Goal: Transaction & Acquisition: Purchase product/service

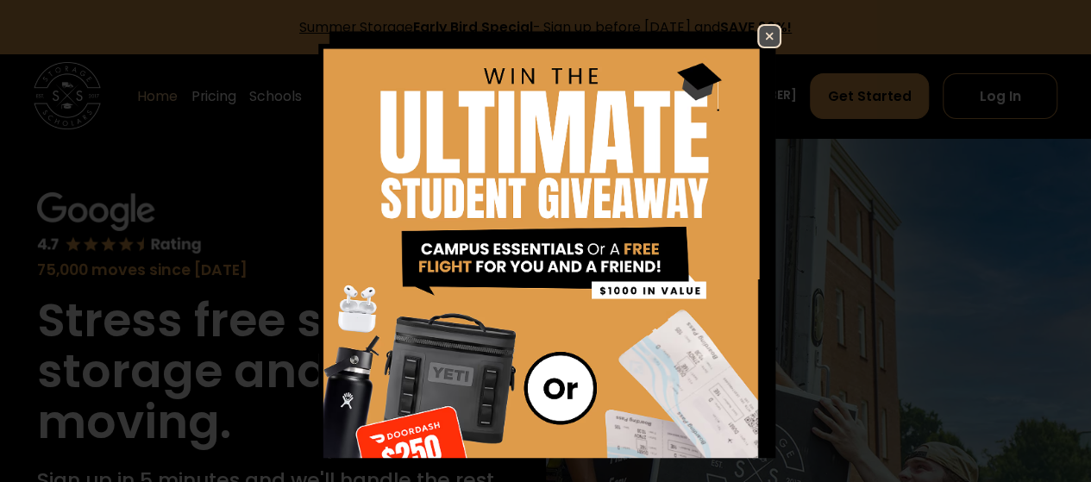
click at [760, 41] on img at bounding box center [769, 36] width 21 height 21
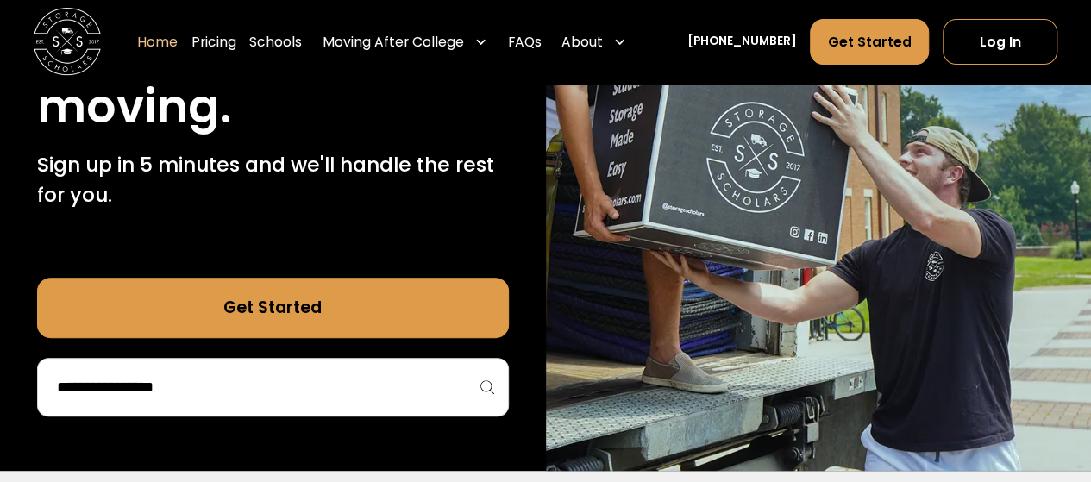
scroll to position [336, 0]
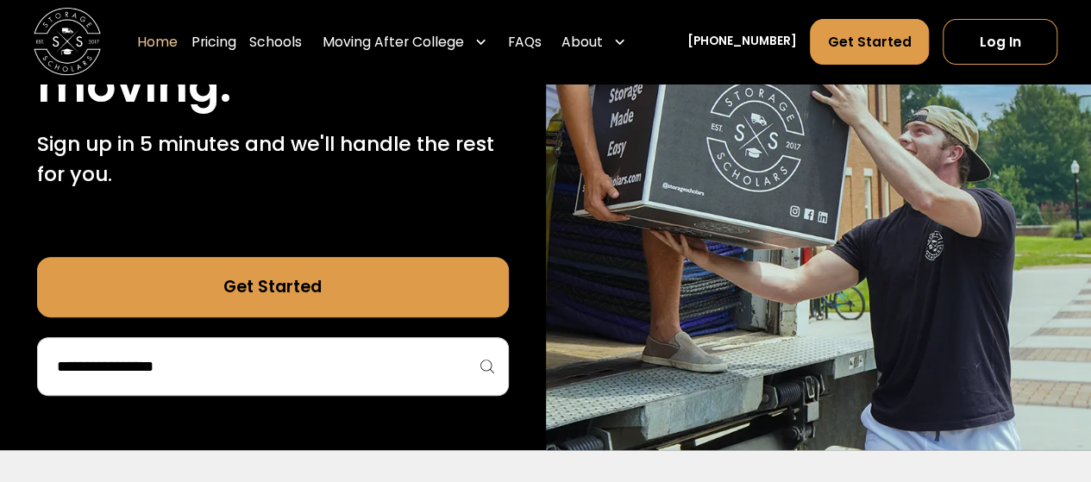
click at [290, 275] on link "Get Started" at bounding box center [273, 287] width 472 height 60
click at [191, 383] on div at bounding box center [273, 366] width 472 height 59
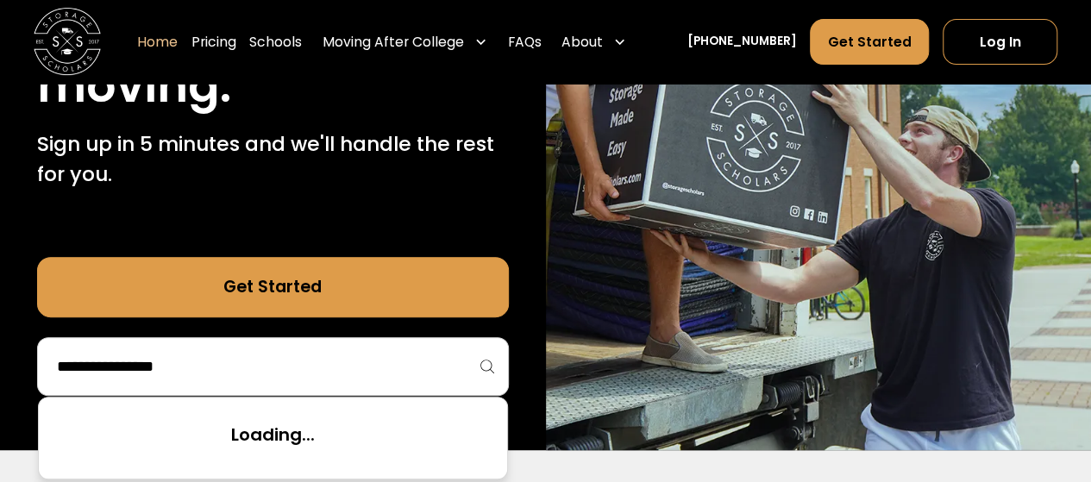
click at [191, 381] on input "search" at bounding box center [272, 366] width 435 height 29
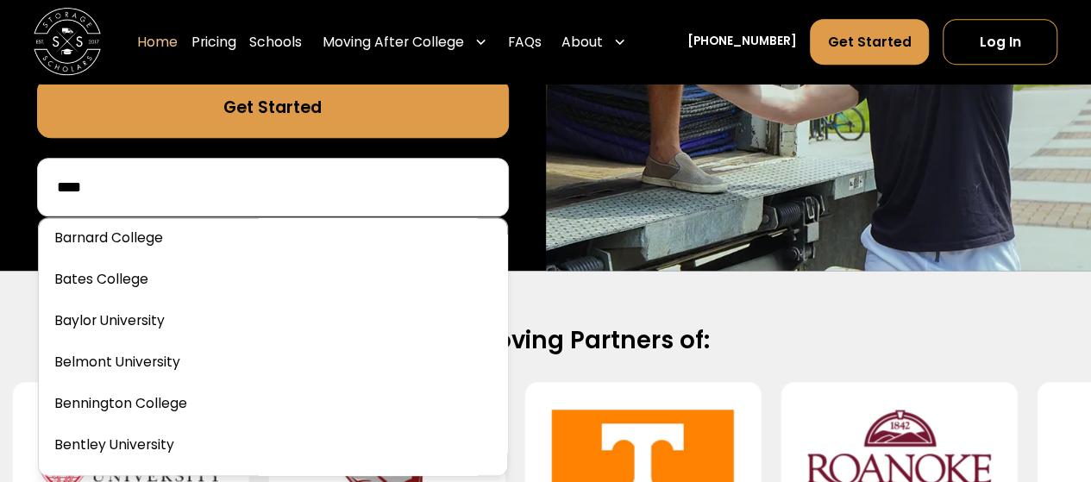
scroll to position [516, 0]
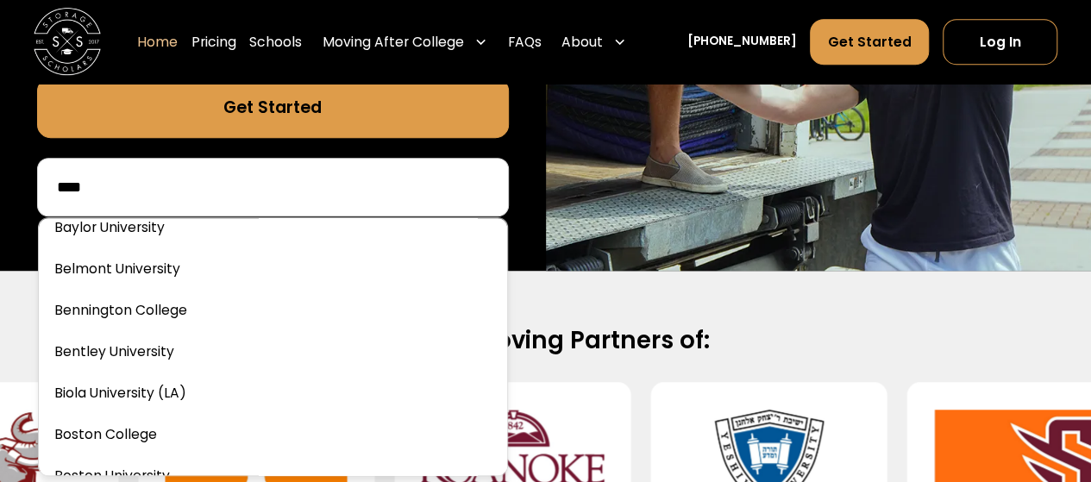
click at [113, 181] on input "****" at bounding box center [272, 186] width 435 height 29
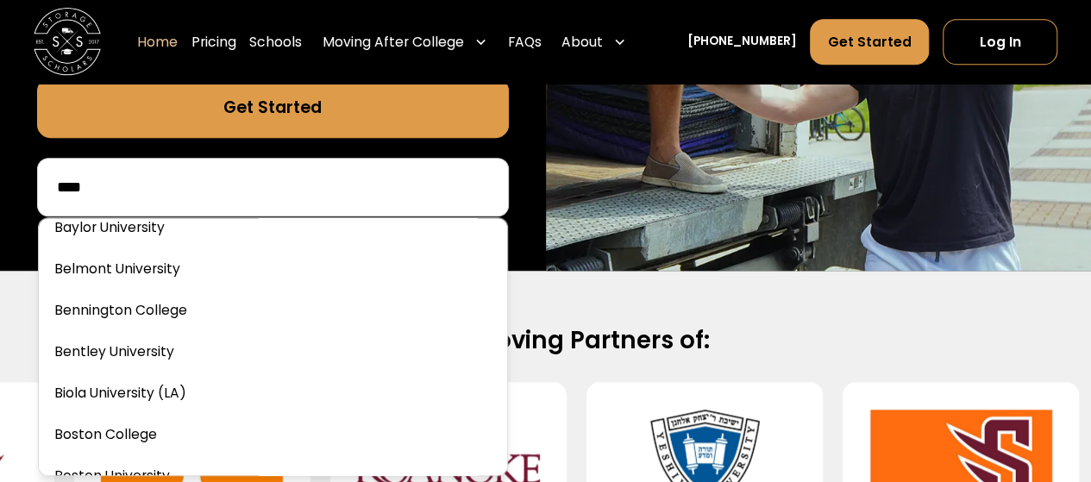
type input "****"
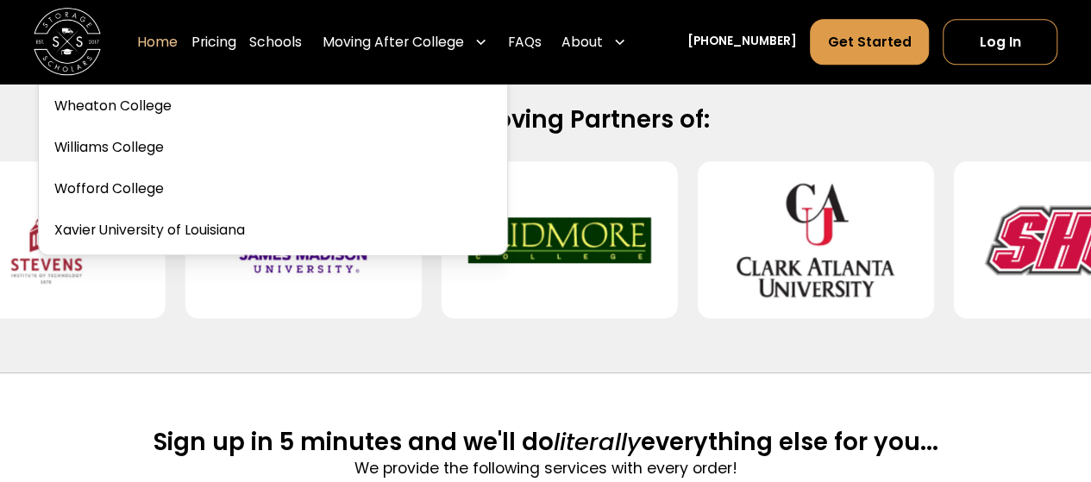
scroll to position [10598, 0]
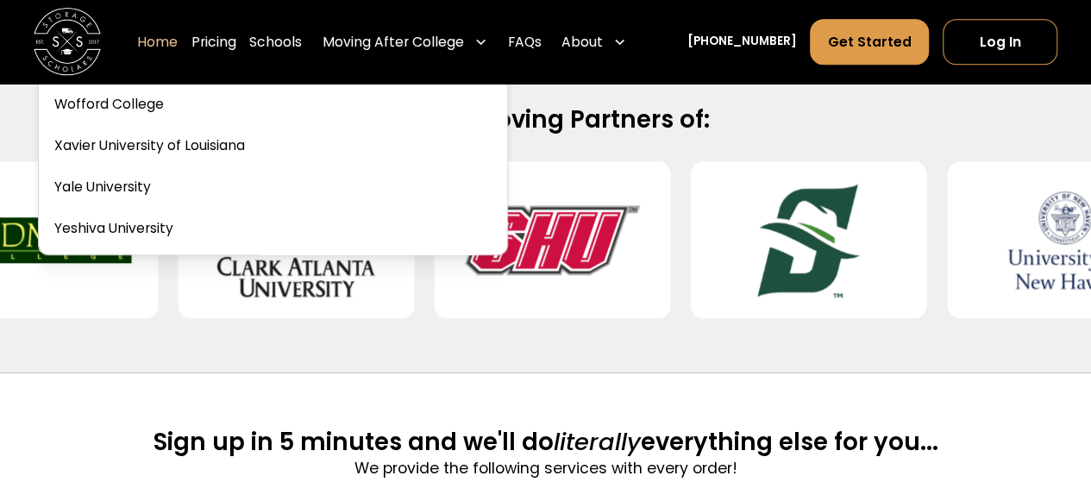
click at [119, 175] on link at bounding box center [273, 186] width 454 height 38
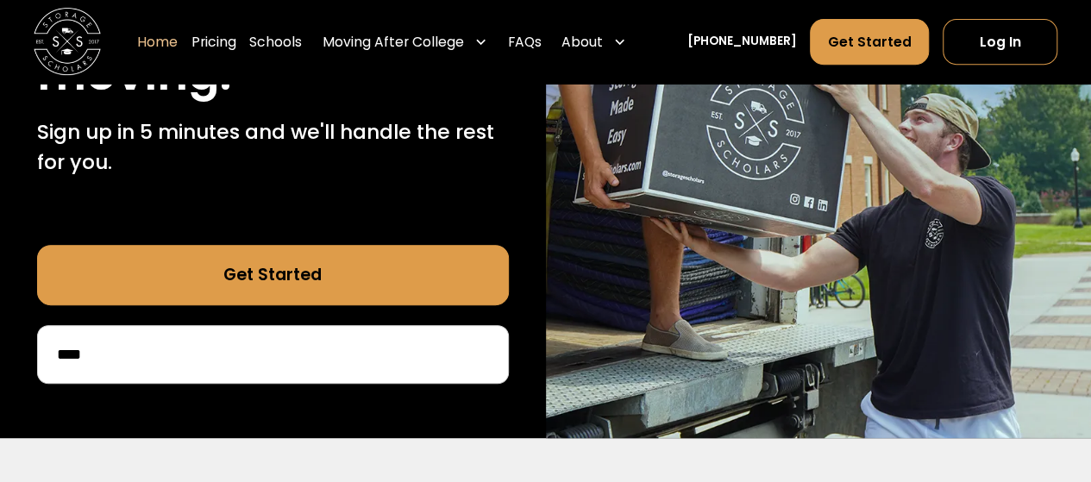
scroll to position [351, 0]
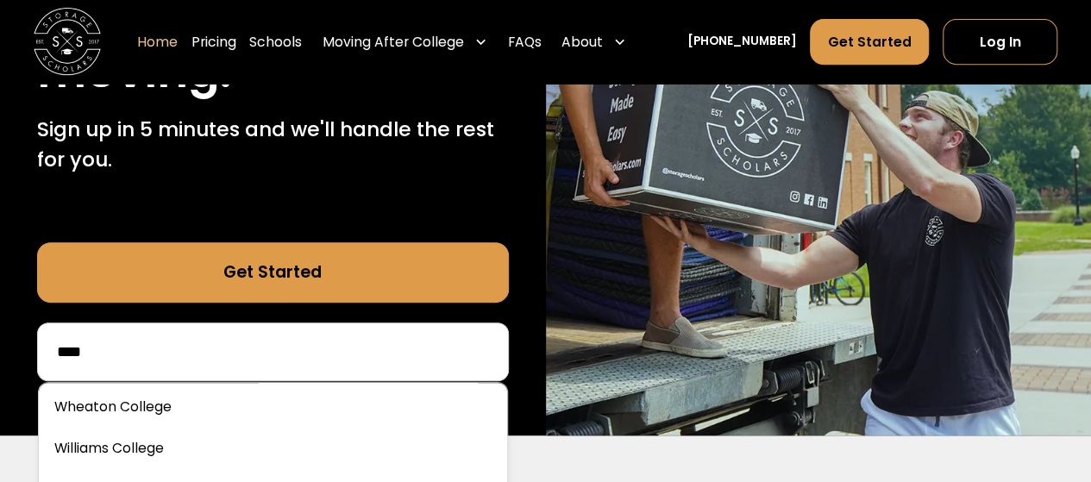
click at [222, 347] on input "****" at bounding box center [272, 351] width 435 height 29
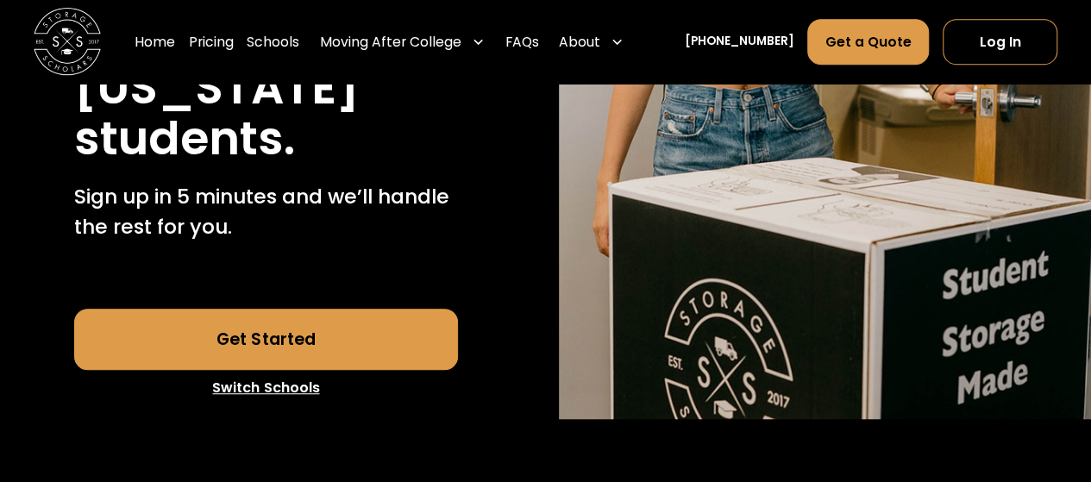
scroll to position [475, 0]
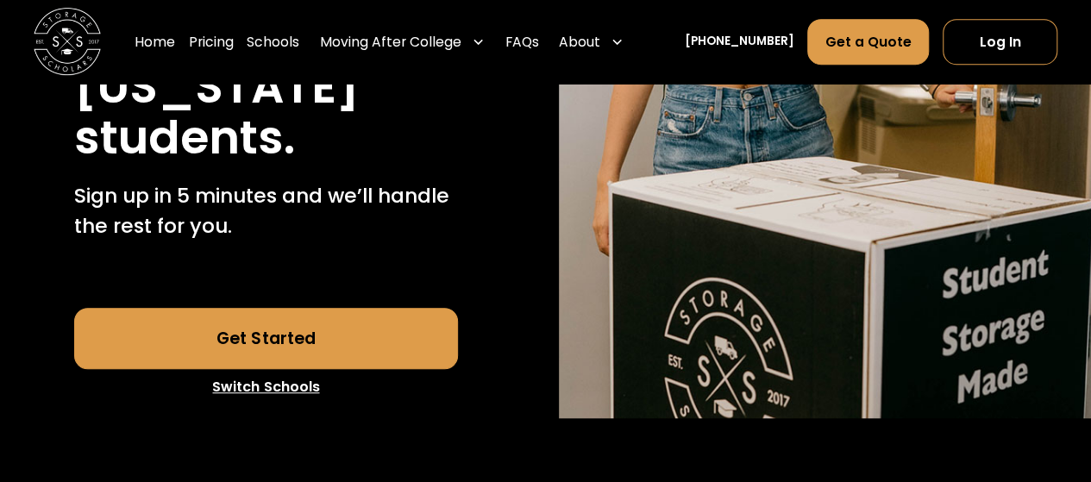
click at [281, 347] on link "Get Started" at bounding box center [265, 338] width 383 height 60
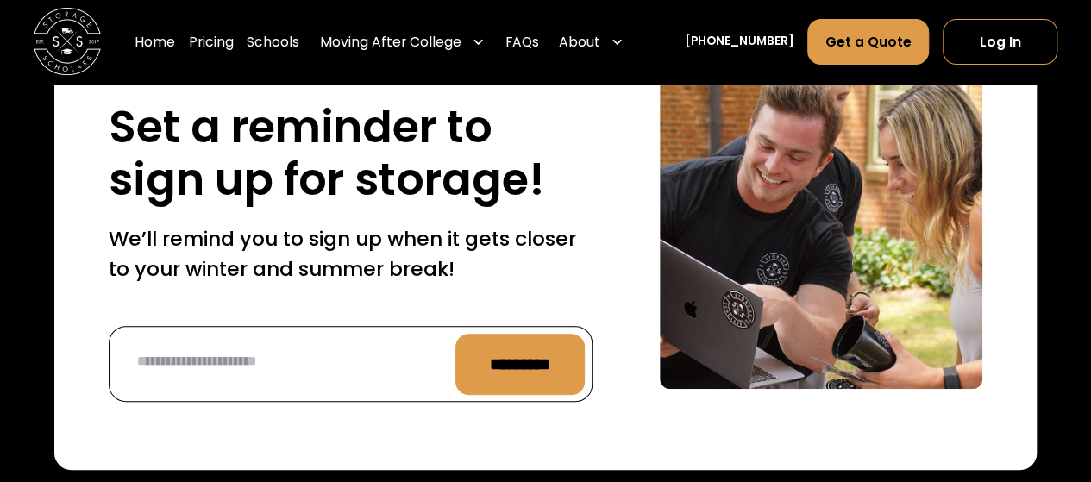
scroll to position [6651, 0]
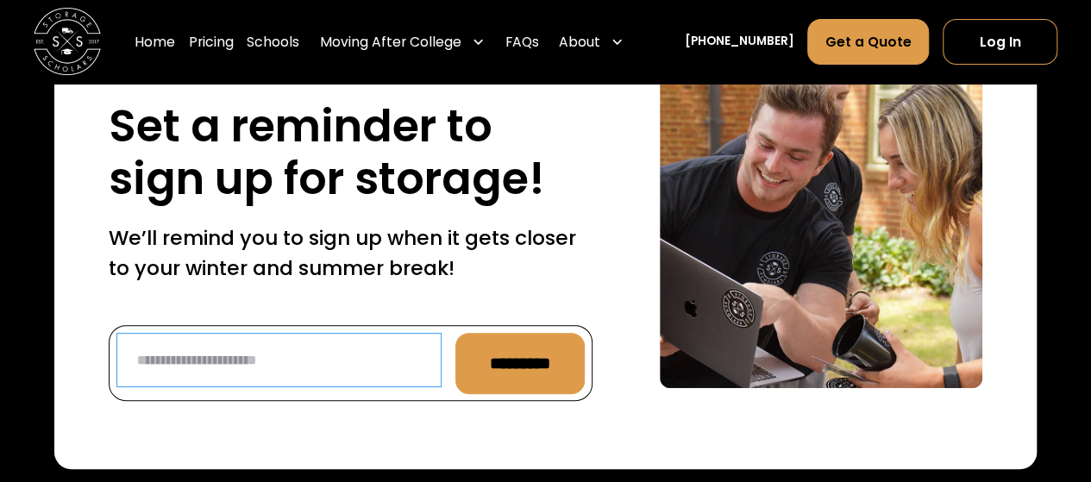
click at [317, 387] on input "Reminder Form" at bounding box center [279, 360] width 326 height 54
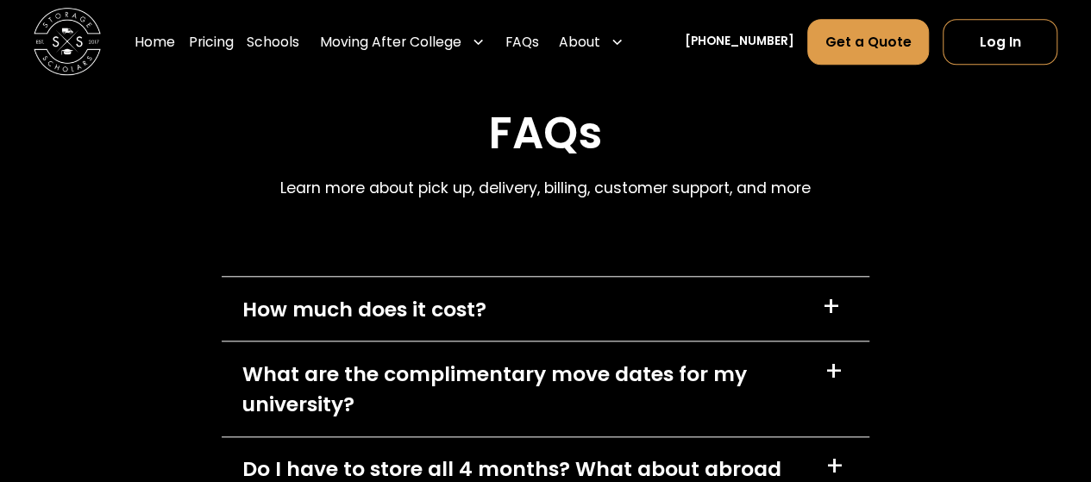
scroll to position [7290, 0]
